Goal: Transaction & Acquisition: Purchase product/service

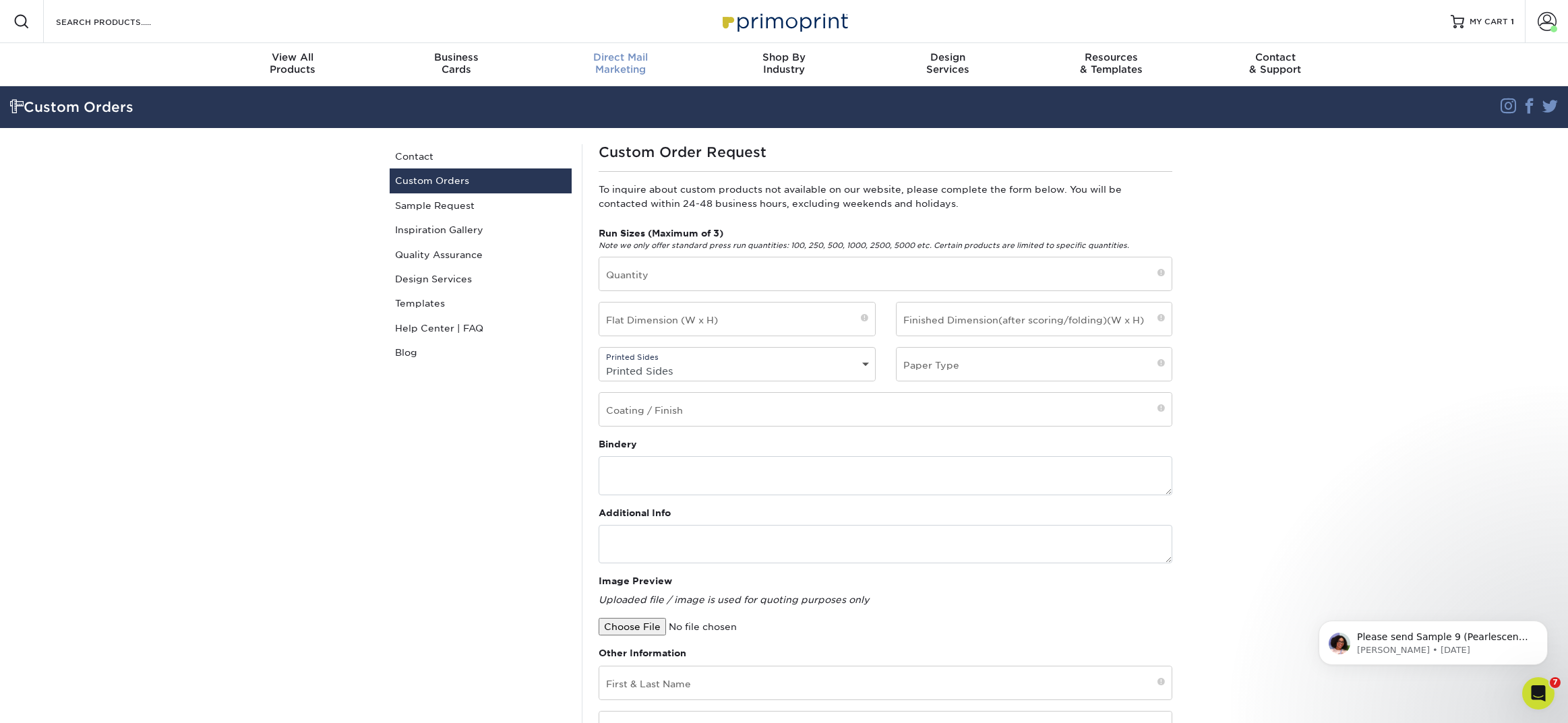
click at [620, 59] on span "Direct Mail" at bounding box center [621, 57] width 164 height 12
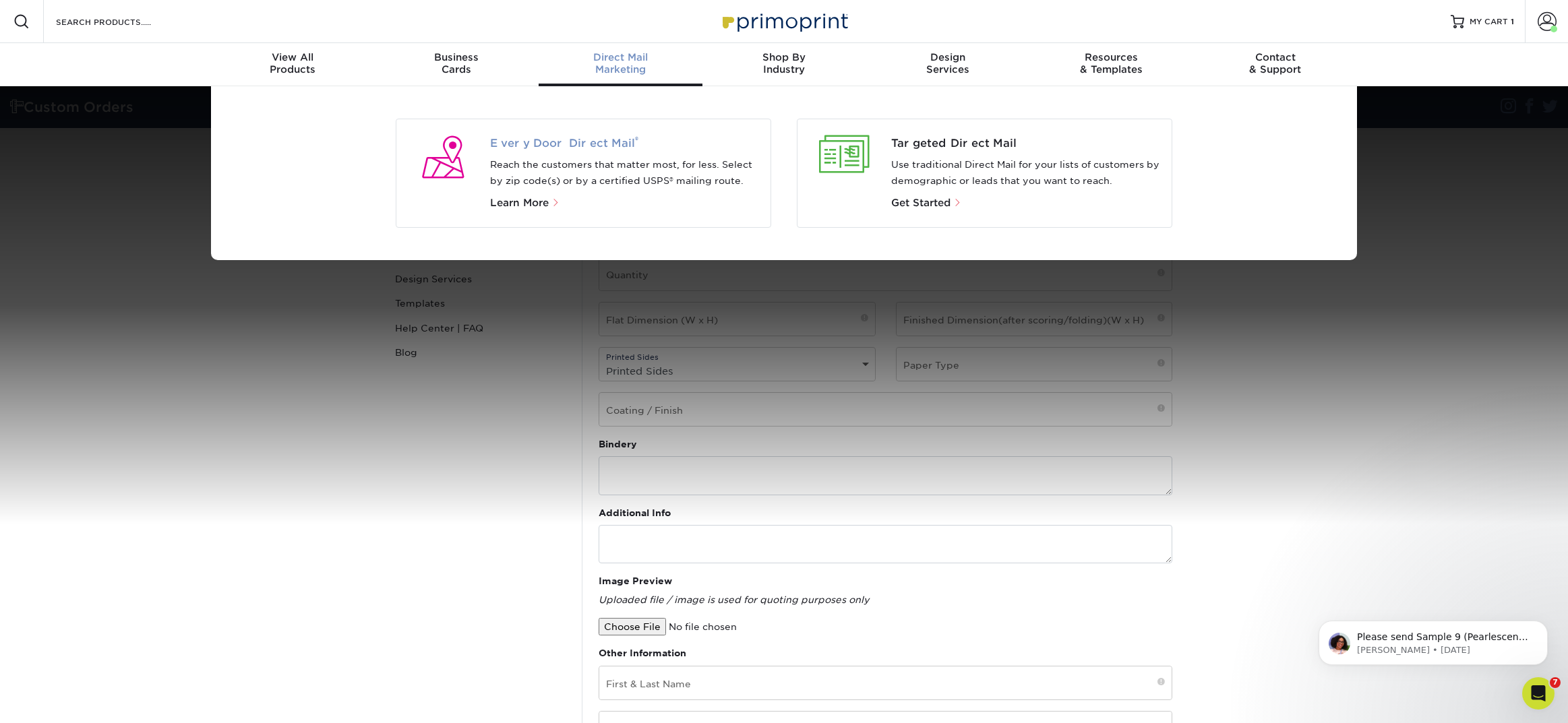
click at [581, 139] on span "Every Door Direct Mail ®" at bounding box center [626, 143] width 271 height 16
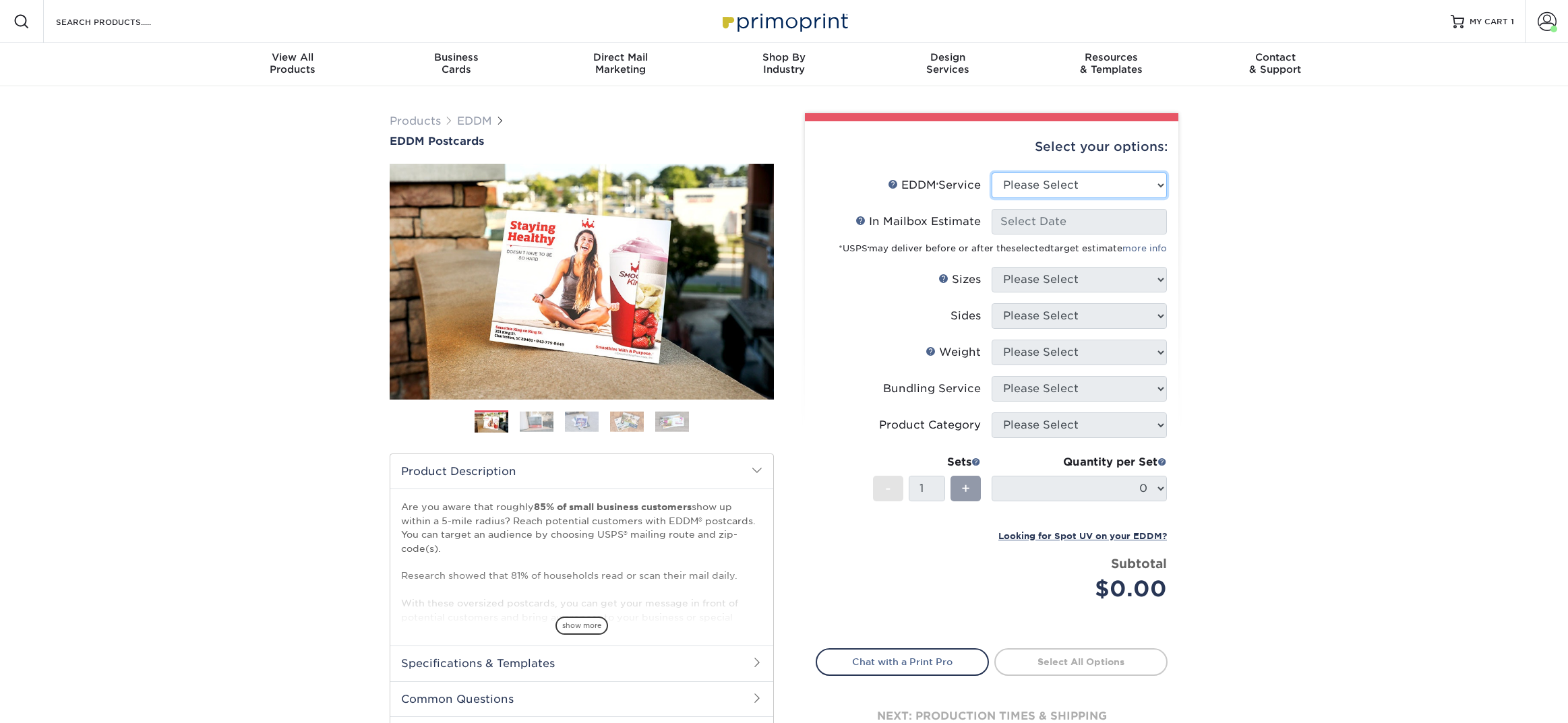
click at [1071, 184] on select "Please Select Full Service Print Only" at bounding box center [1079, 184] width 175 height 25
select select "full_service"
click at [991, 172] on select "Please Select Full Service Print Only" at bounding box center [1079, 184] width 175 height 25
select select "-1"
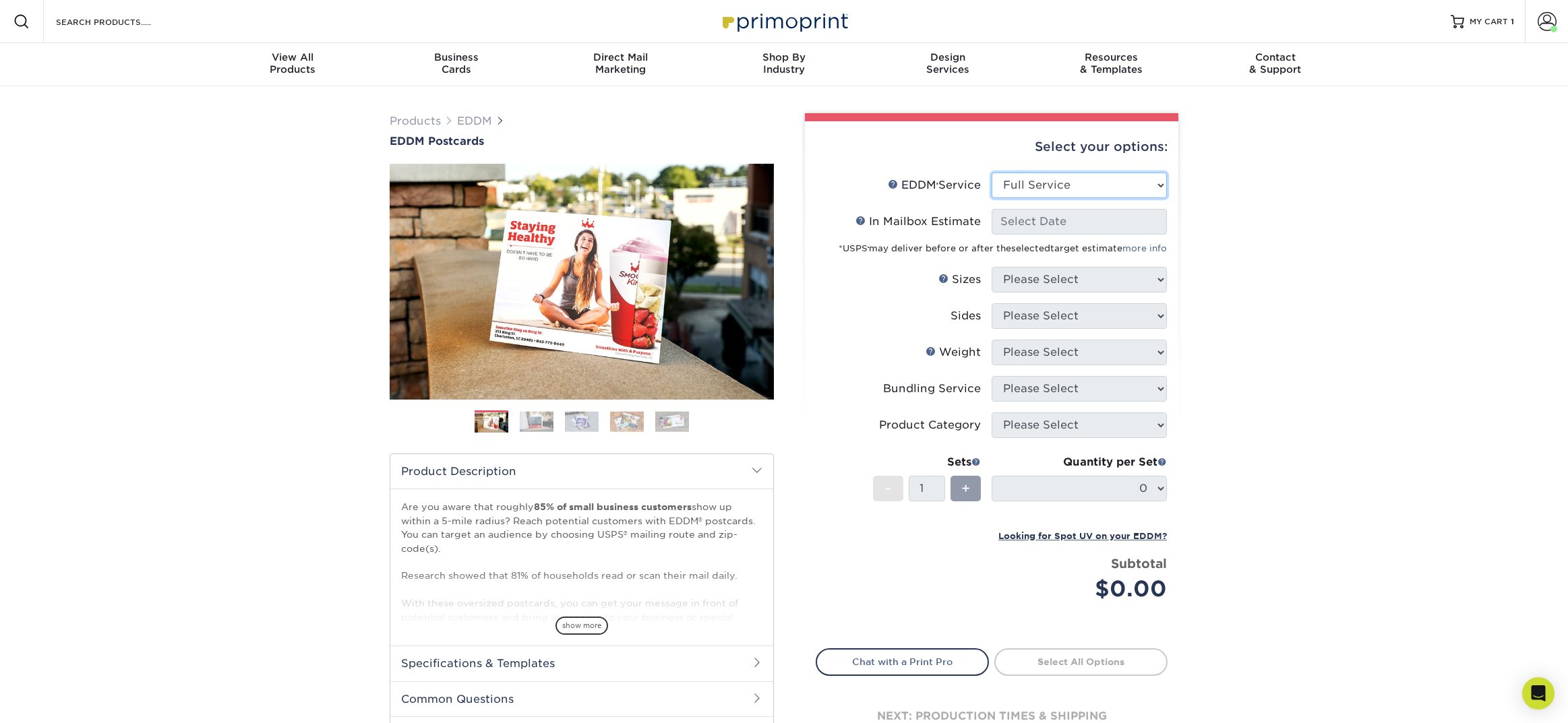
select select "-1"
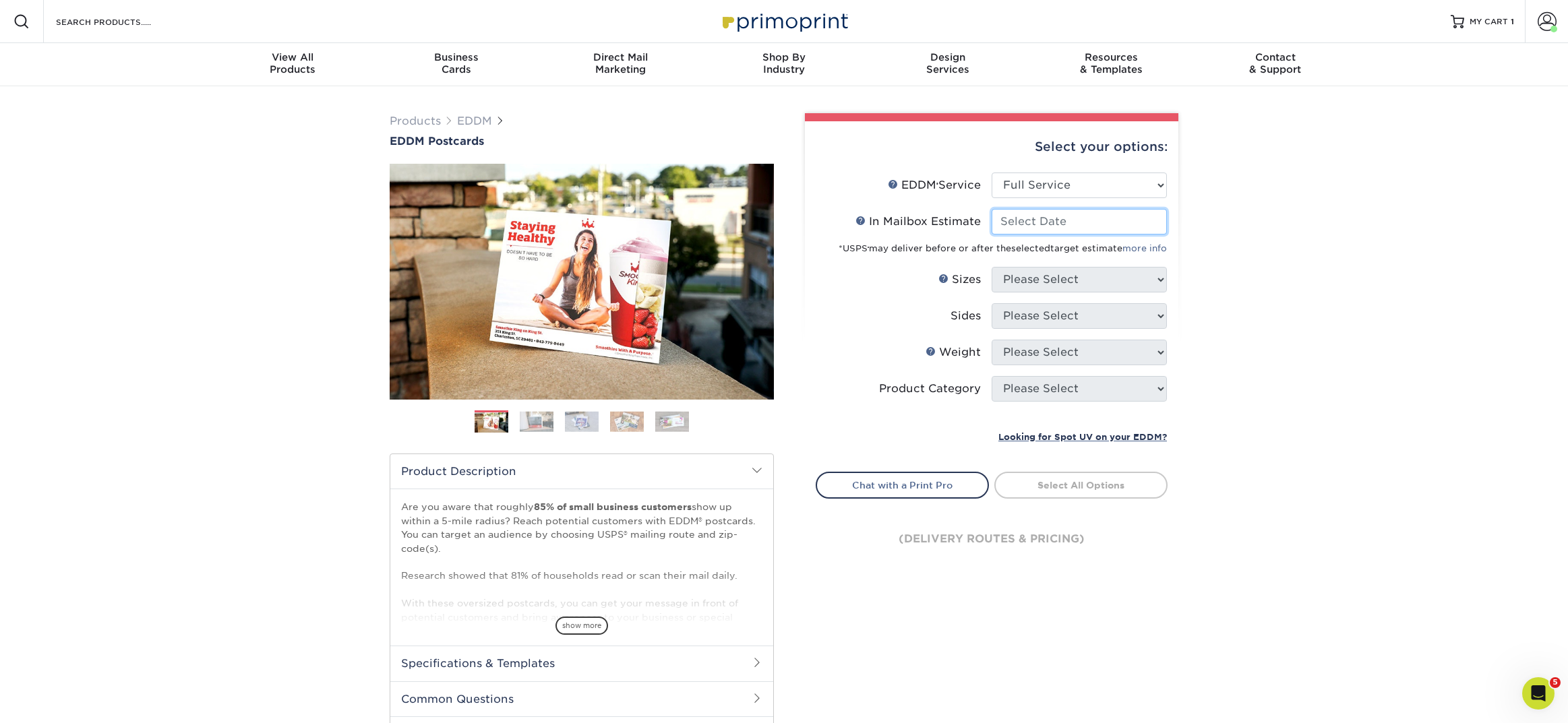
click at [1054, 230] on input "In Mailbox Estimate Help In Mailbox Estimate" at bounding box center [1079, 221] width 175 height 25
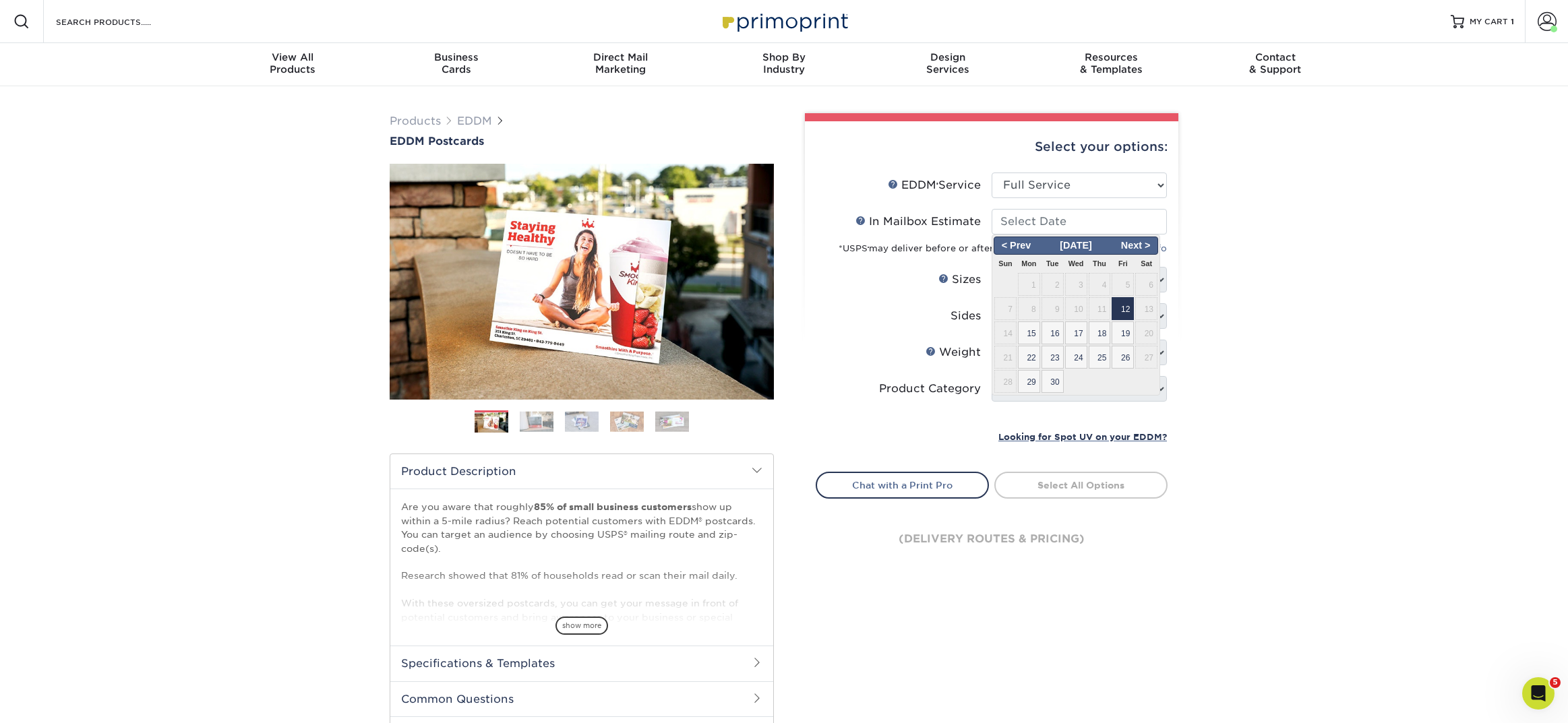
click at [1128, 309] on span "12" at bounding box center [1123, 309] width 22 height 23
type input "2025-09-12"
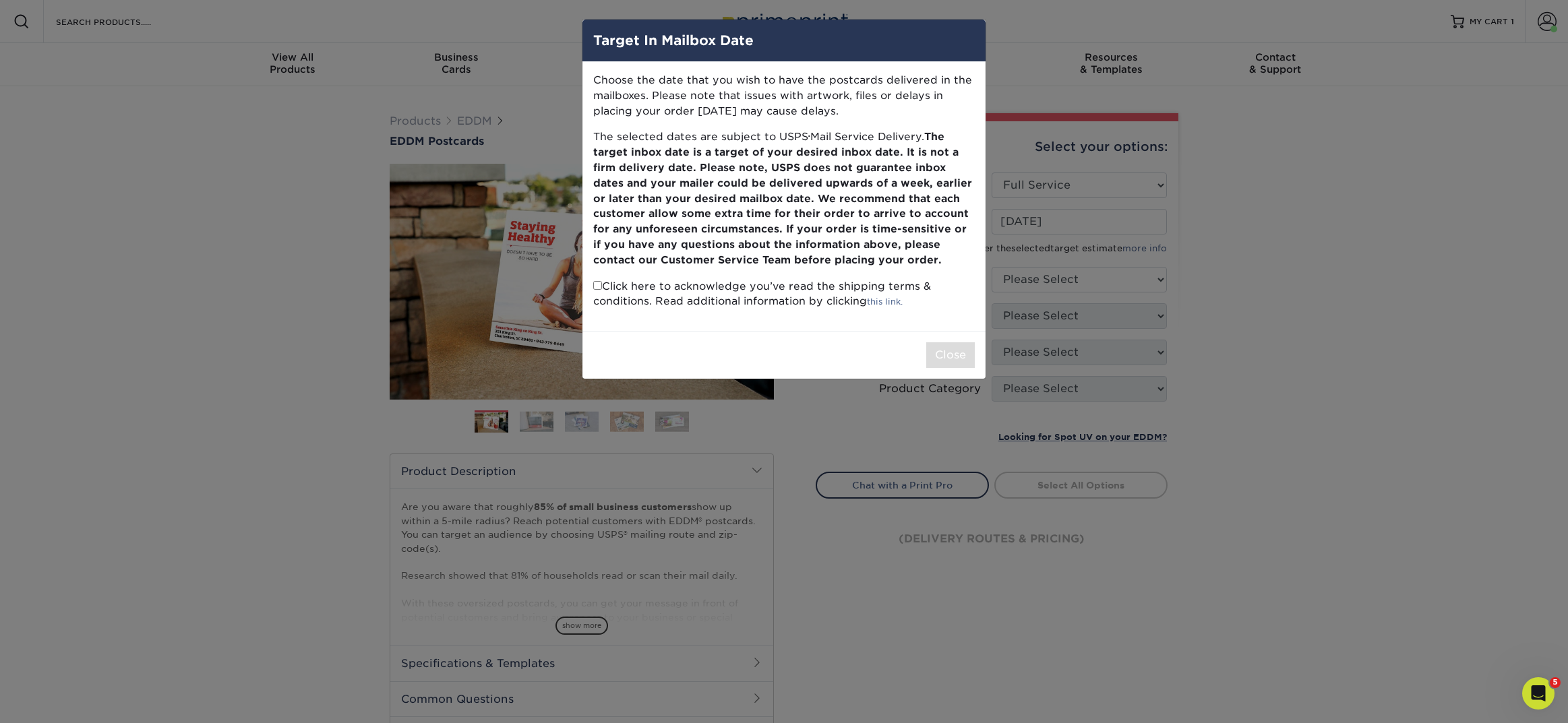
click at [595, 286] on input "checkbox" at bounding box center [597, 285] width 9 height 9
checkbox input "true"
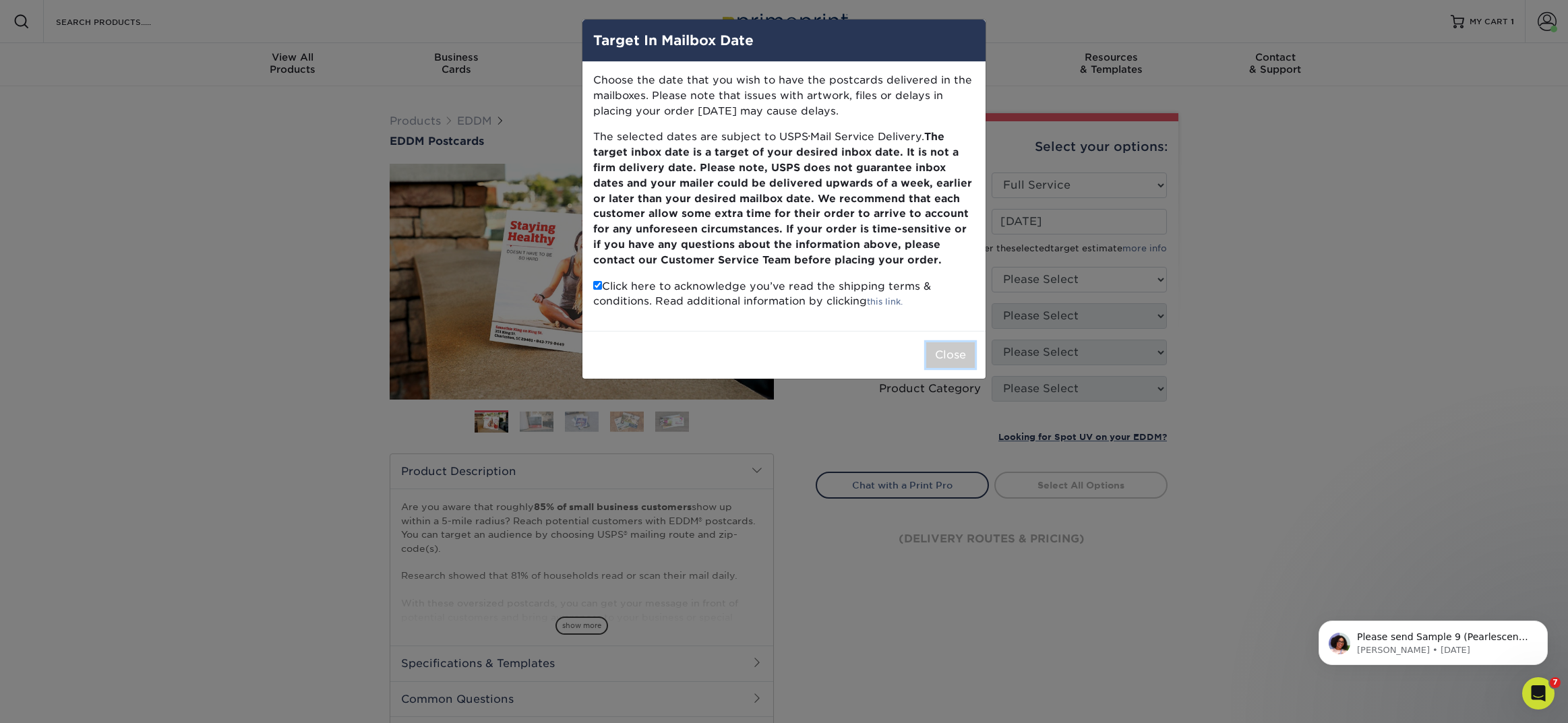
click at [969, 353] on button "Close" at bounding box center [950, 355] width 48 height 25
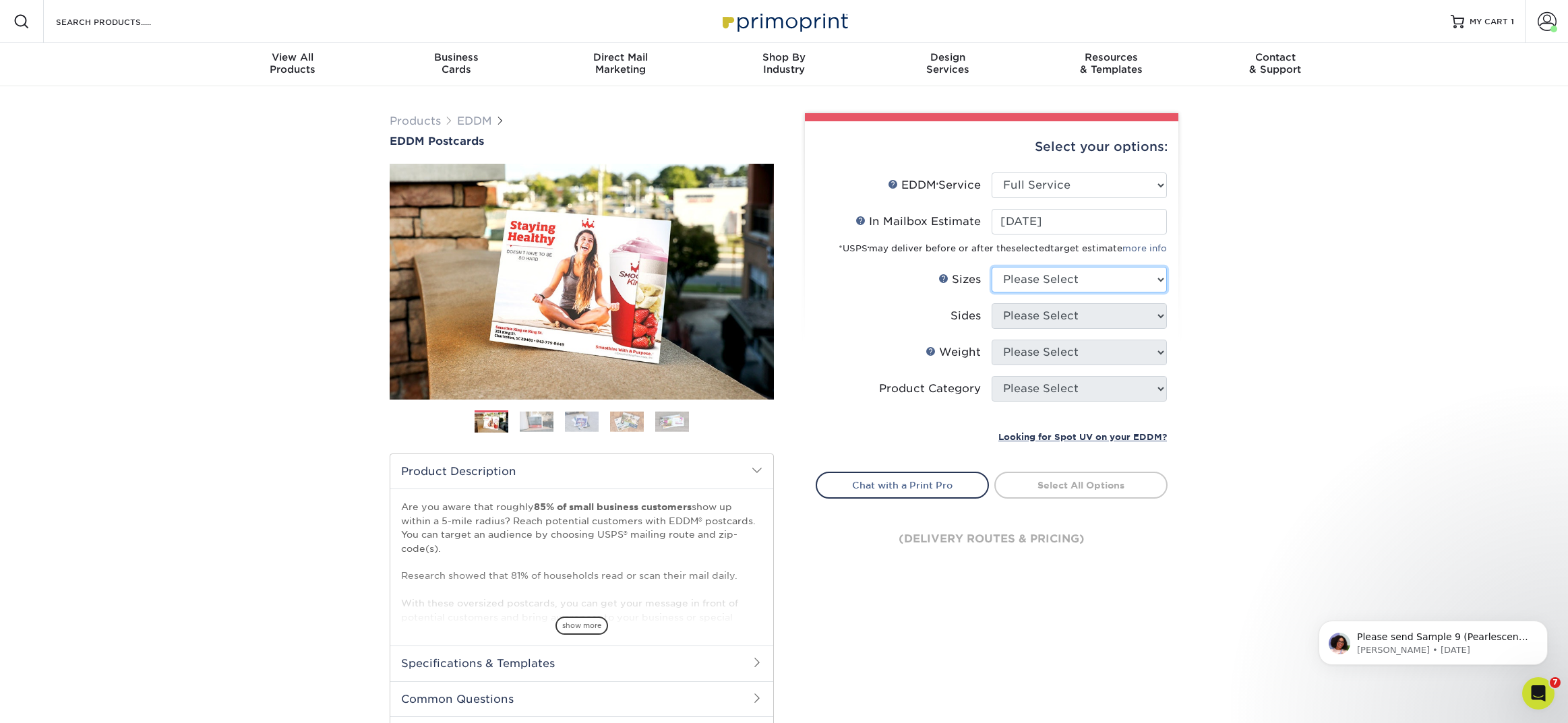
click at [1052, 280] on select "Please Select 4.5" x 12" 6" x 12" 6.5" x 8" 6.5" x 9" 6.5" x 12" 7" x 8.5" 8" x…" at bounding box center [1079, 280] width 175 height 25
select select "6.50x12.00"
click at [991, 267] on select "Please Select 4.5" x 12" 6" x 12" 6.5" x 8" 6.5" x 9" 6.5" x 12" 7" x 8.5" 8" x…" at bounding box center [1079, 280] width 175 height 25
click at [1034, 324] on select "Please Select Print Both Sides Print Front Only" at bounding box center [1079, 316] width 175 height 25
select select "13abbda7-1d64-4f25-8bb2-c179b224825d"
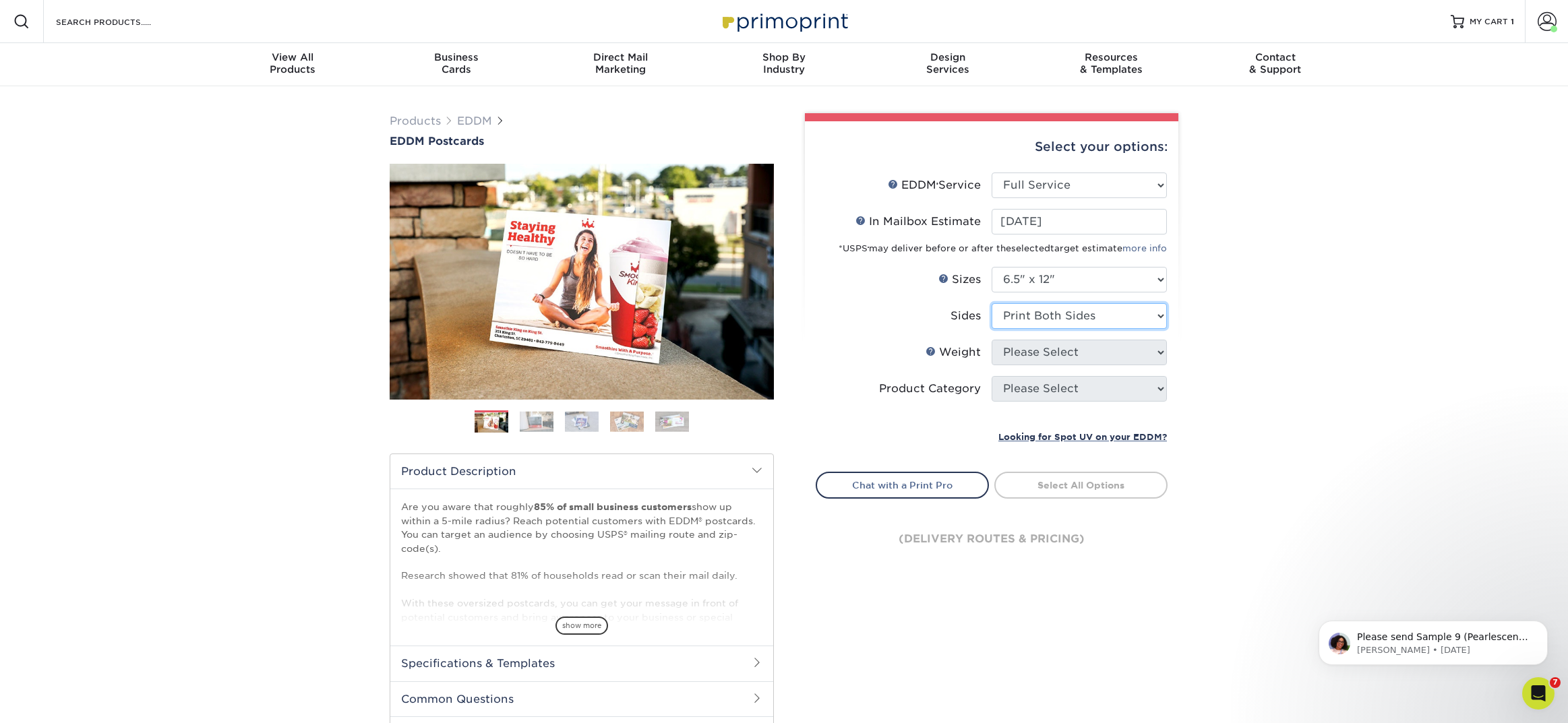
click at [991, 303] on select "Please Select Print Both Sides Print Front Only" at bounding box center [1079, 316] width 175 height 25
click at [1036, 350] on select "Please Select 14PT 16PT" at bounding box center [1079, 352] width 175 height 25
select select "14PT"
click at [991, 339] on select "Please Select 14PT 16PT" at bounding box center [1079, 352] width 175 height 25
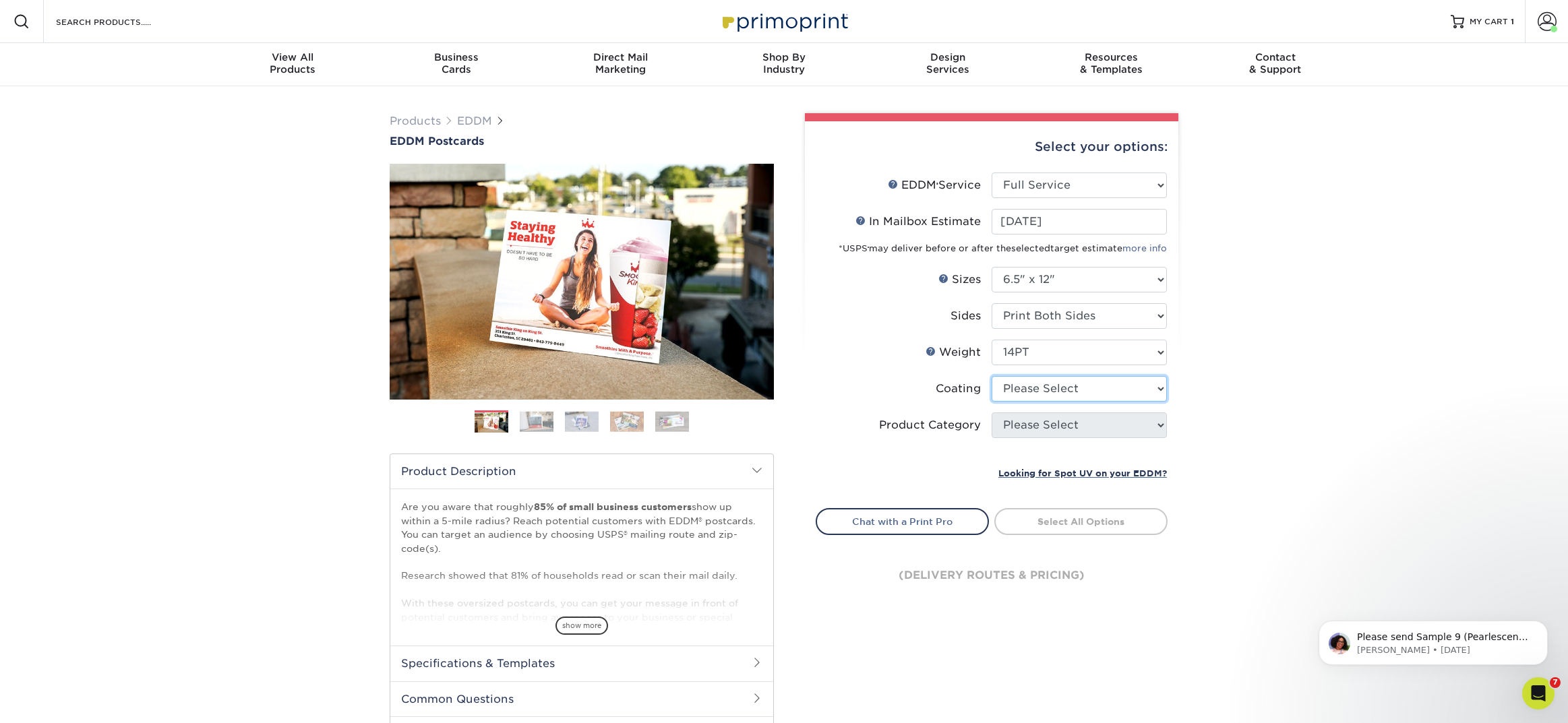
click at [1033, 389] on select at bounding box center [1079, 389] width 175 height 25
select select "121bb7b5-3b4d-429f-bd8d-bbf80e953313"
click at [991, 376] on select at bounding box center [1079, 389] width 175 height 25
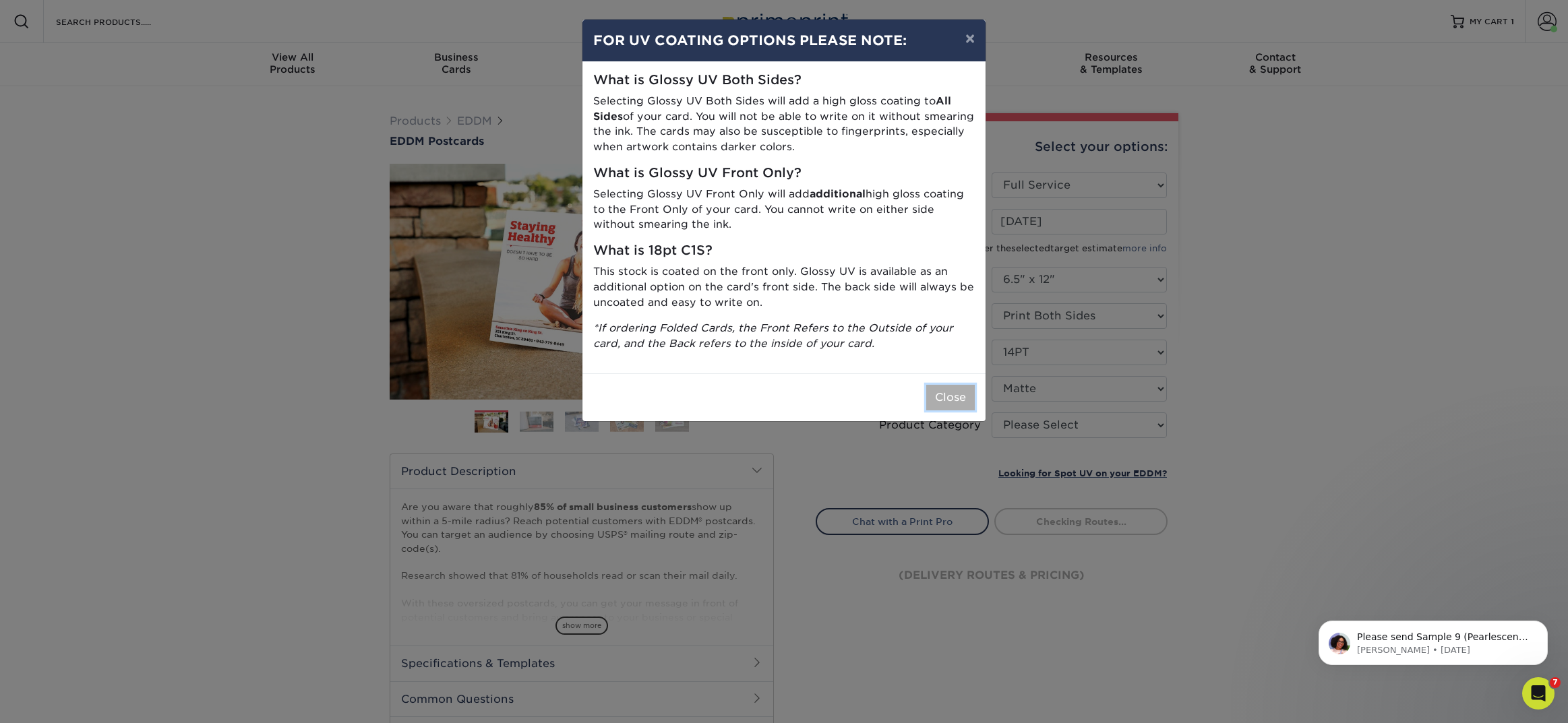
click at [942, 402] on button "Close" at bounding box center [950, 397] width 48 height 25
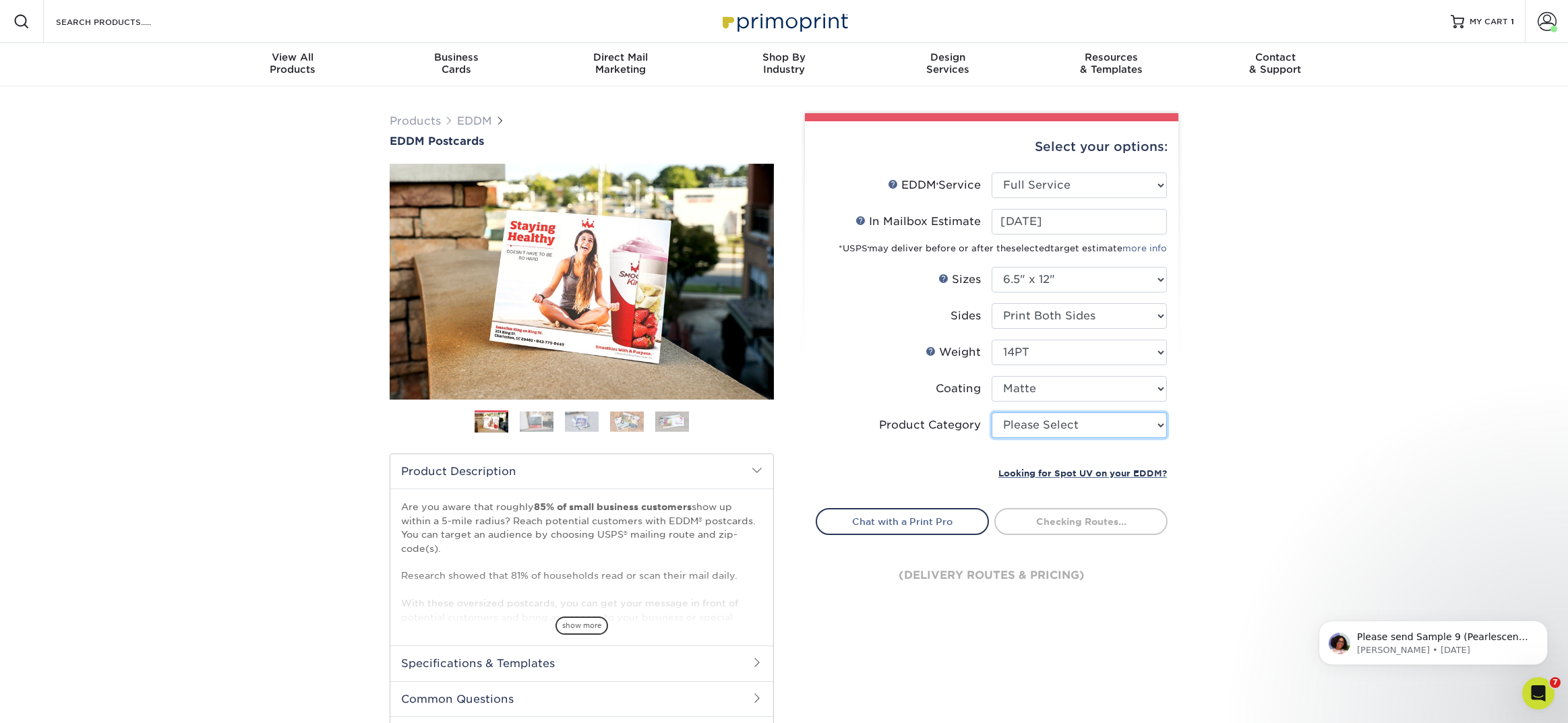
click at [1035, 417] on select "Please Select Postcards" at bounding box center [1079, 425] width 175 height 25
select select "9b7272e0-d6c8-4c3c-8e97-d3a1bcdab858"
click at [991, 412] on select "Please Select Postcards" at bounding box center [1079, 425] width 175 height 25
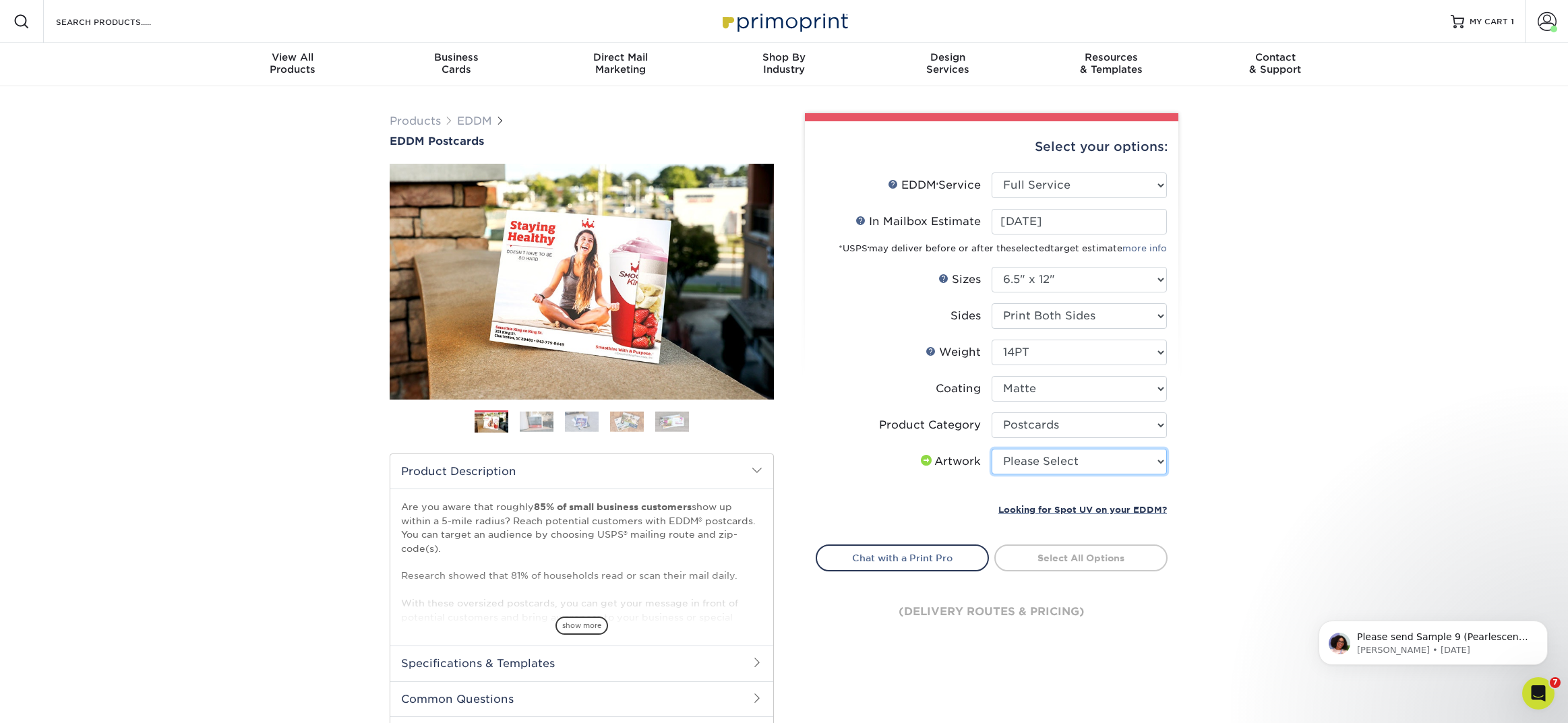
click at [1078, 463] on select "Please Select I will upload files I need a design - $150" at bounding box center [1079, 462] width 175 height 25
click at [1036, 428] on select "Please Select Postcards" at bounding box center [1079, 425] width 175 height 25
click at [991, 412] on select "Please Select Postcards" at bounding box center [1079, 425] width 175 height 25
click at [1031, 468] on select "Please Select I will upload files I need a design - $150" at bounding box center [1079, 462] width 175 height 25
select select "upload"
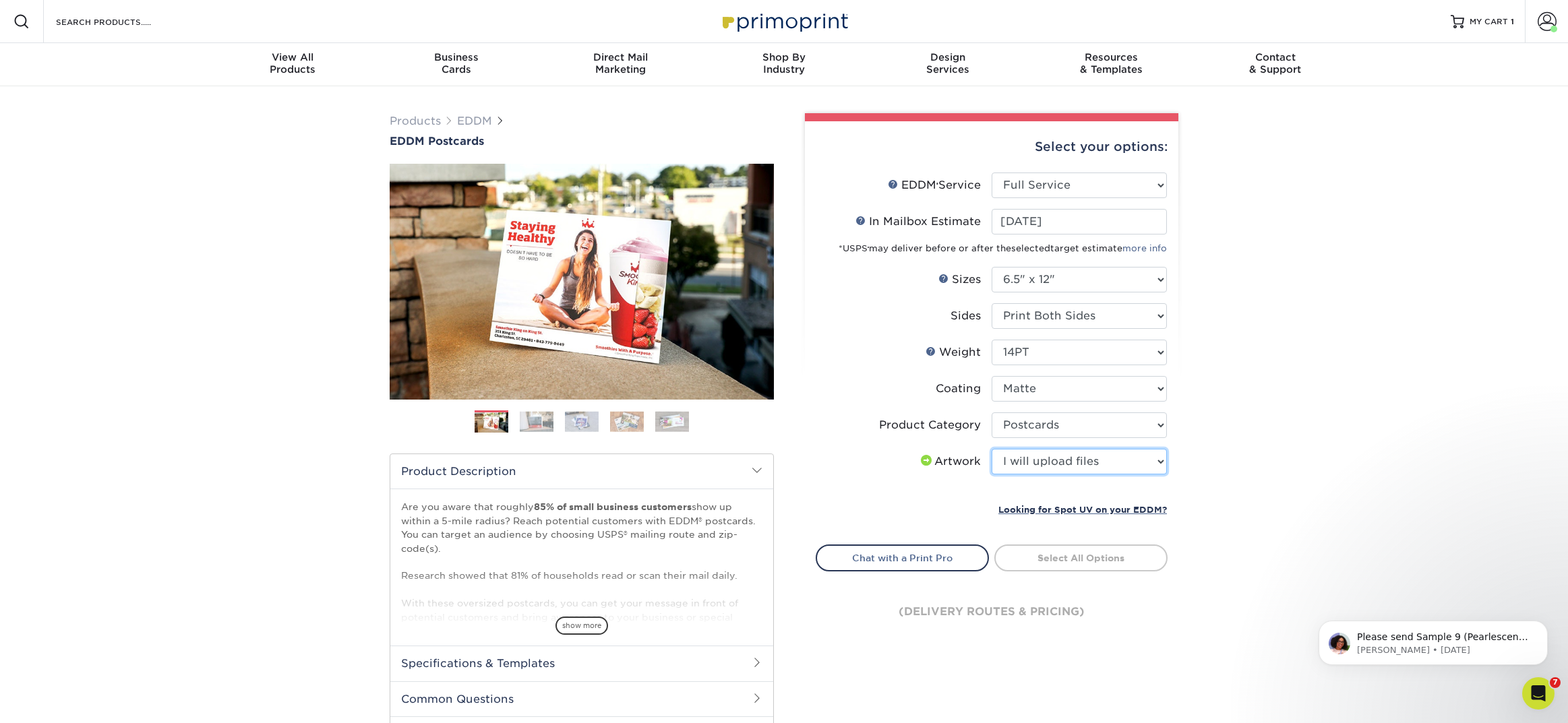
click at [991, 449] on select "Please Select I will upload files I need a design - $150" at bounding box center [1079, 462] width 175 height 25
click at [1035, 558] on link "Select Routes" at bounding box center [1081, 557] width 173 height 25
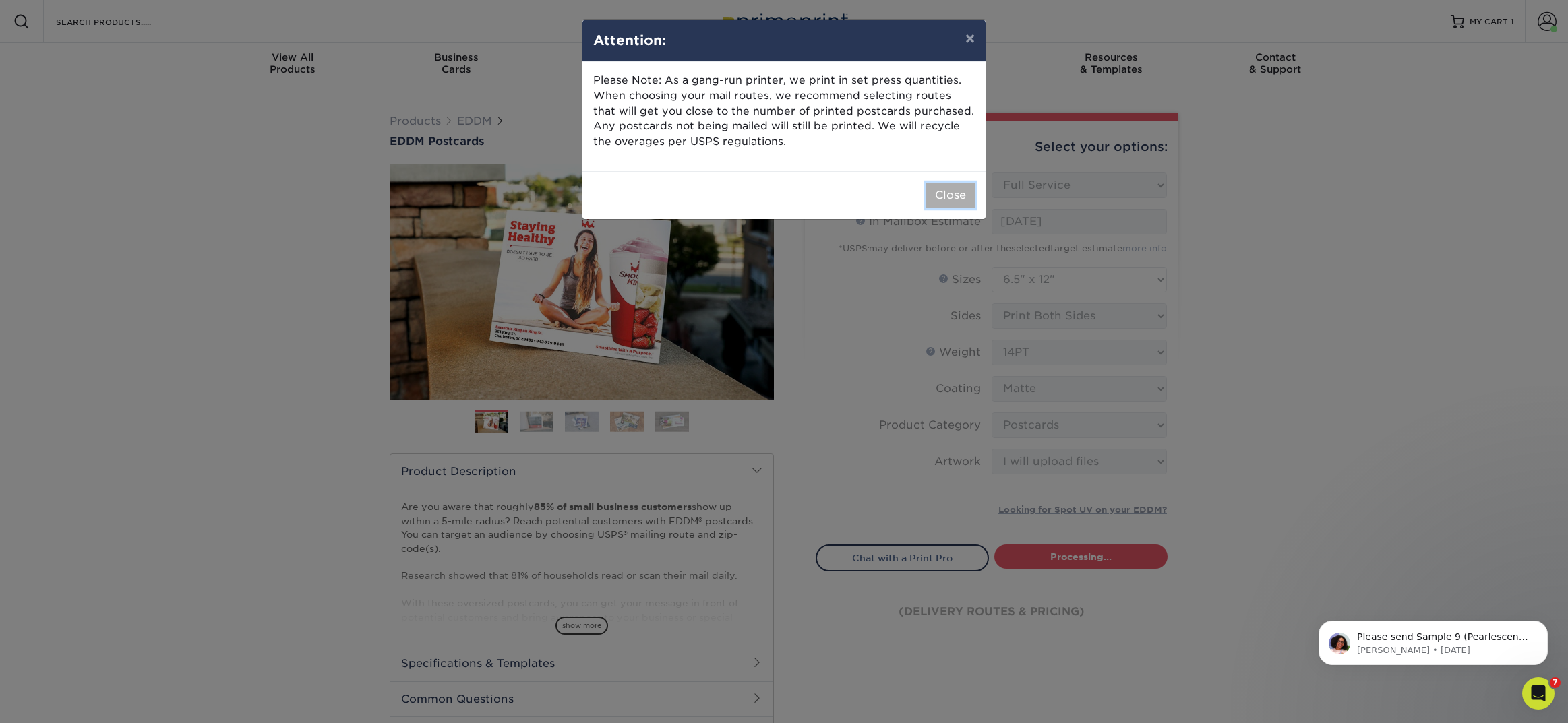
click at [946, 206] on button "Close" at bounding box center [950, 195] width 48 height 25
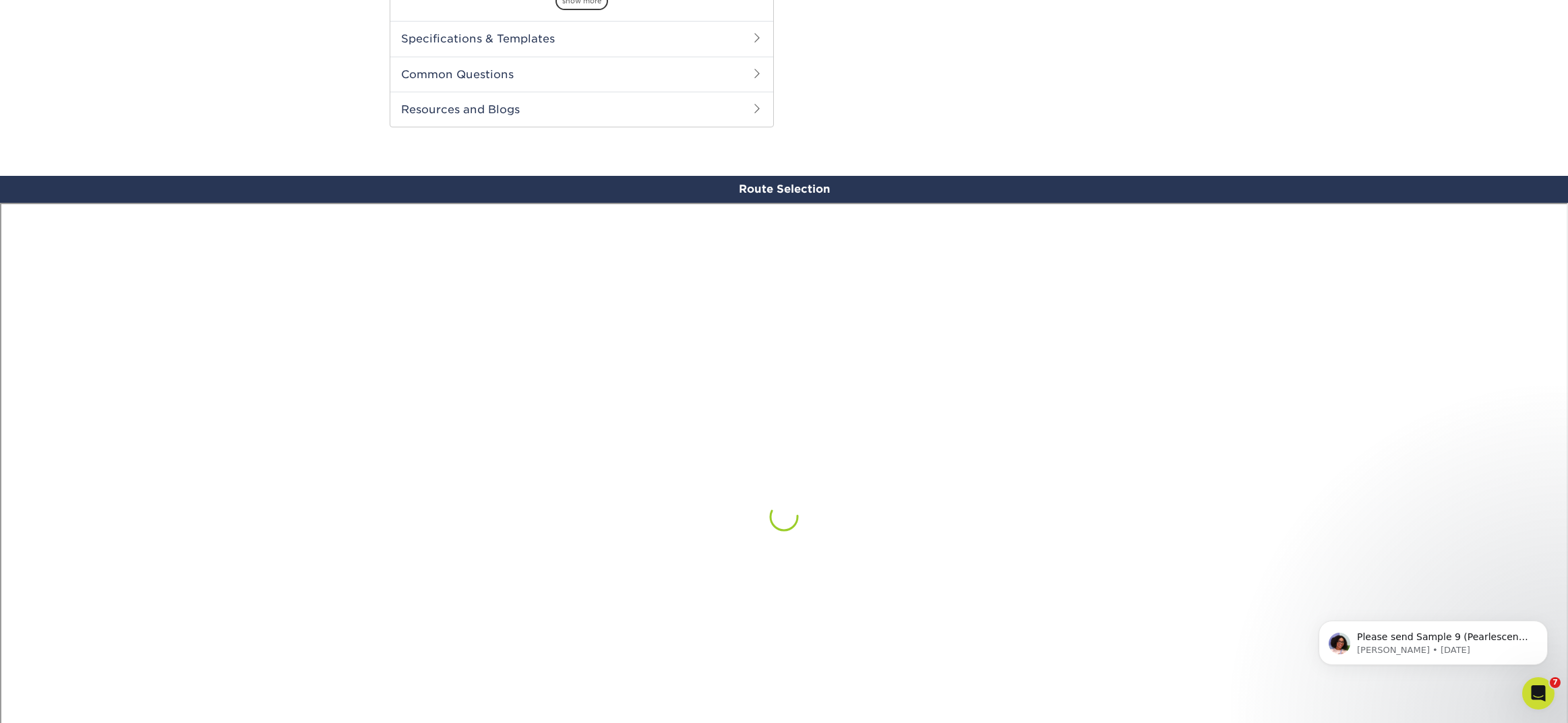
scroll to position [785, 0]
